Goal: Check status: Check status

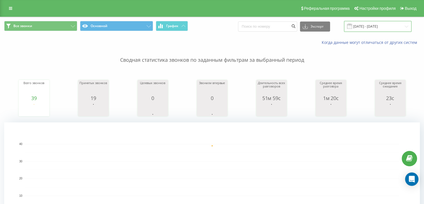
click at [387, 28] on input "21.08.2025 - 21.08.2025" at bounding box center [378, 26] width 68 height 11
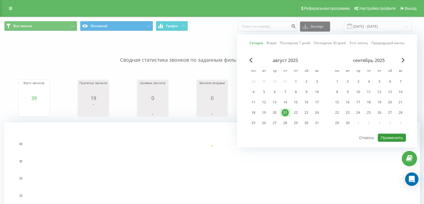
click at [397, 134] on button "Применить" at bounding box center [392, 137] width 28 height 8
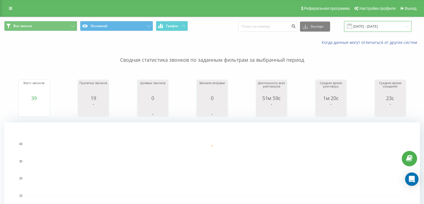
click at [372, 23] on input "21.08.2025 - 21.08.2025" at bounding box center [378, 26] width 68 height 11
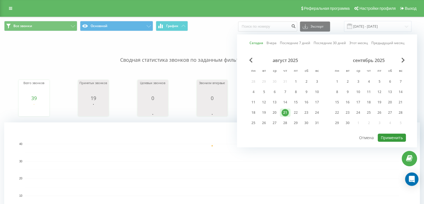
click at [396, 133] on button "Применить" at bounding box center [392, 137] width 28 height 8
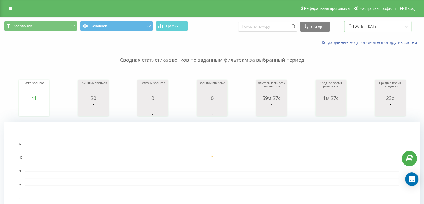
click at [405, 23] on input "21.08.2025 - 21.08.2025" at bounding box center [378, 26] width 68 height 11
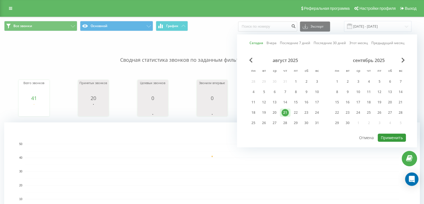
click at [398, 136] on button "Применить" at bounding box center [392, 137] width 28 height 8
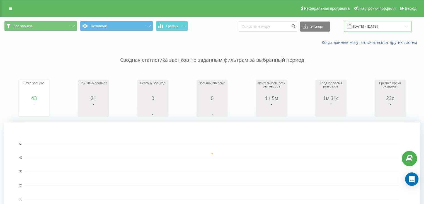
click at [385, 26] on input "21.08.2025 - 21.08.2025" at bounding box center [378, 26] width 68 height 11
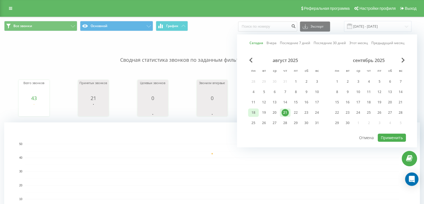
click at [253, 111] on div "18" at bounding box center [253, 112] width 7 height 7
click at [288, 111] on div "21" at bounding box center [285, 112] width 7 height 7
click at [390, 134] on button "Применить" at bounding box center [392, 137] width 28 height 8
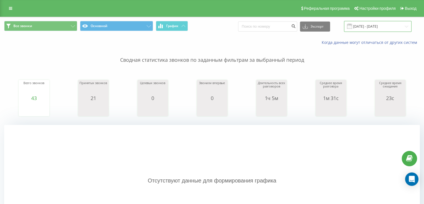
click at [370, 26] on input "18.08.2025 - 21.08.2025" at bounding box center [378, 26] width 68 height 11
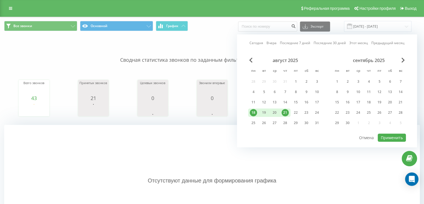
click at [288, 110] on div "21" at bounding box center [285, 112] width 7 height 7
click at [294, 110] on div "22" at bounding box center [295, 112] width 7 height 7
click at [297, 110] on div "22" at bounding box center [295, 112] width 7 height 7
click at [389, 133] on button "Применить" at bounding box center [392, 137] width 28 height 8
type input "[DATE] - [DATE]"
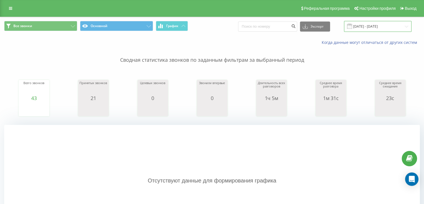
click at [374, 31] on input "[DATE] - [DATE]" at bounding box center [378, 26] width 68 height 11
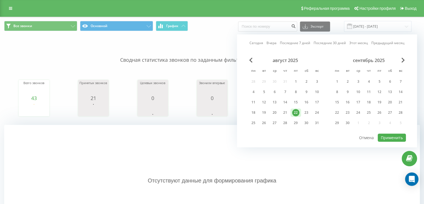
click at [298, 111] on div "22" at bounding box center [295, 112] width 7 height 7
click at [398, 134] on button "Применить" at bounding box center [392, 137] width 28 height 8
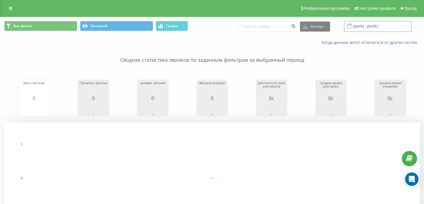
click at [383, 24] on input "[DATE] - [DATE]" at bounding box center [378, 26] width 68 height 11
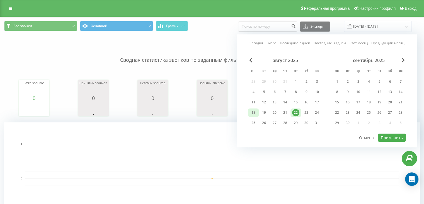
click at [251, 112] on div "18" at bounding box center [253, 112] width 7 height 7
click at [296, 111] on div "22" at bounding box center [295, 112] width 7 height 7
